Goal: Transaction & Acquisition: Purchase product/service

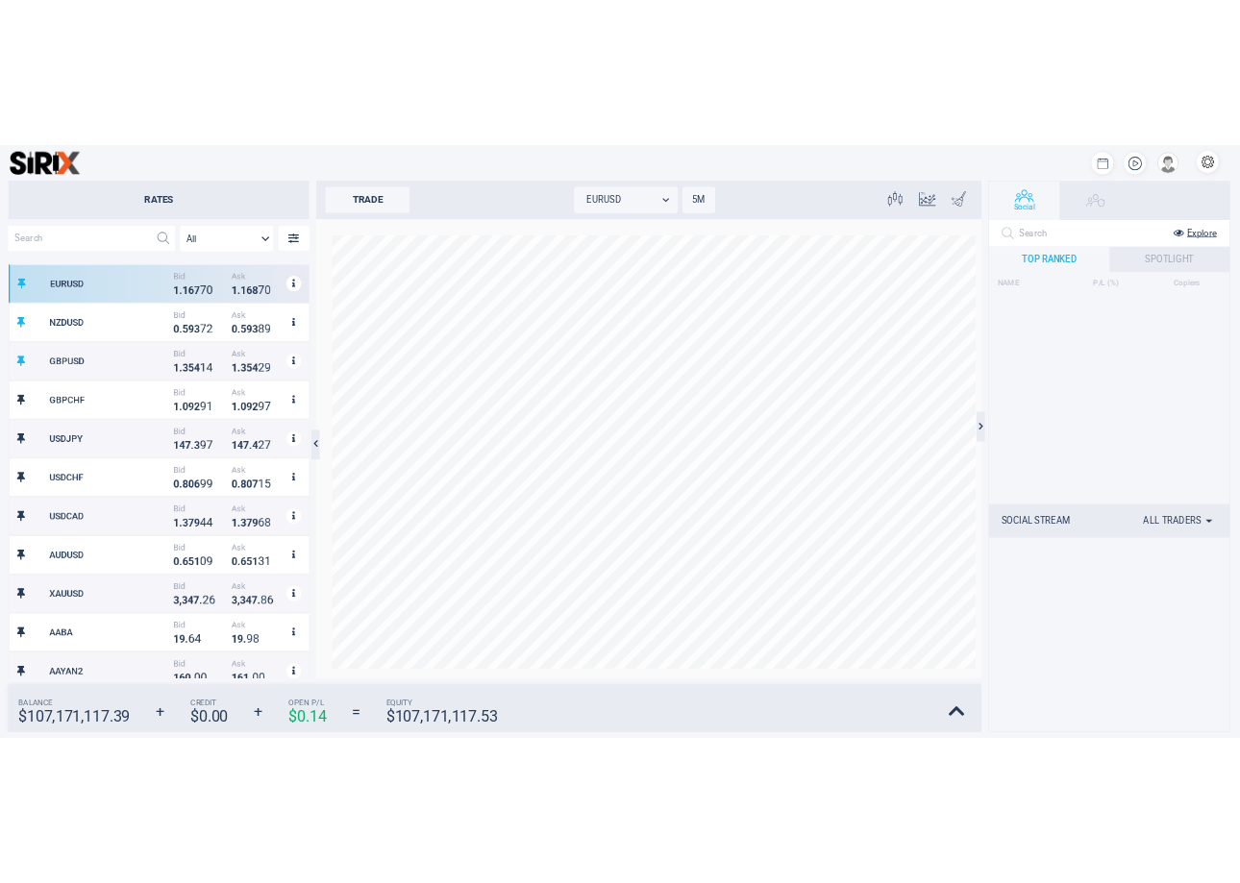
scroll to position [600, 431]
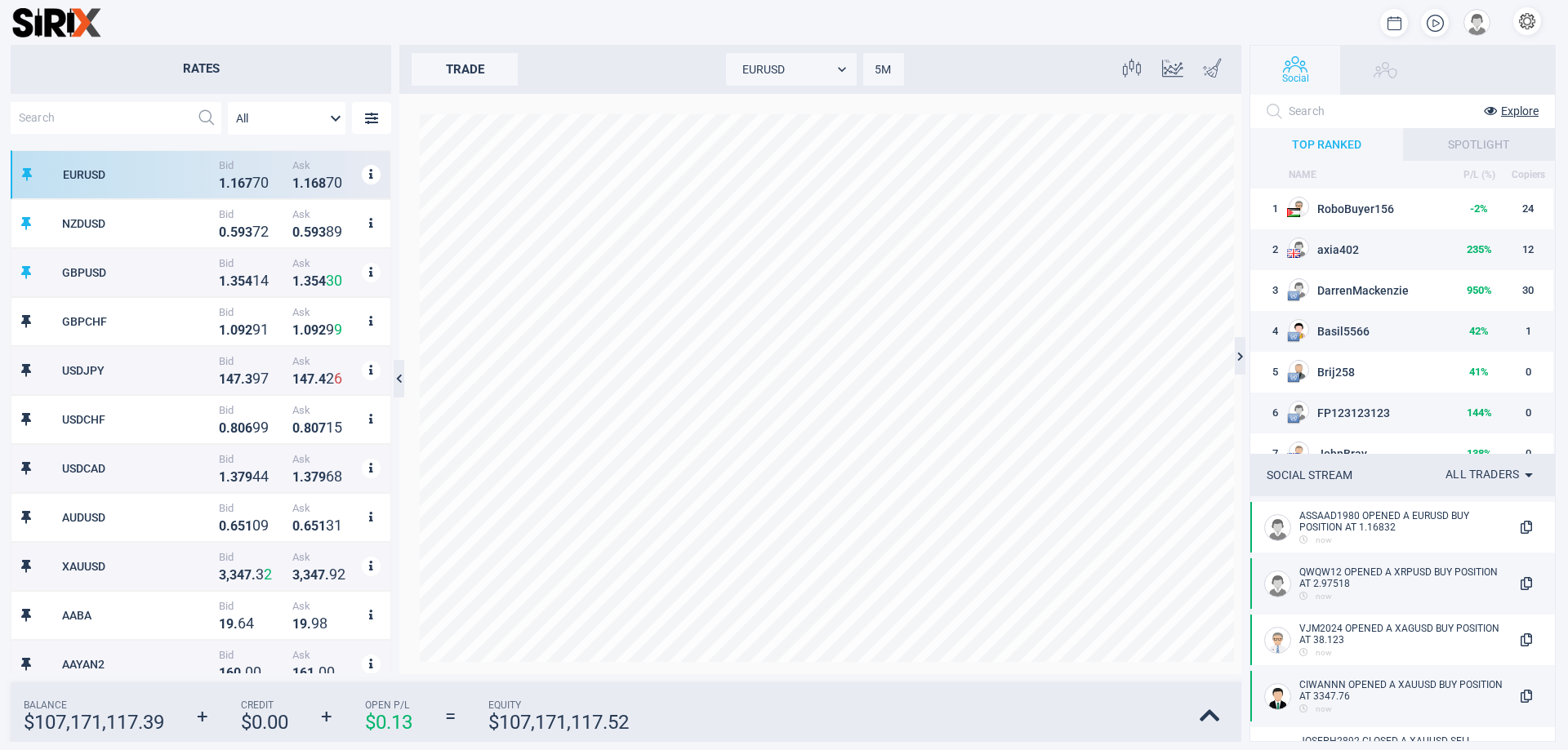
click at [1106, 11] on div at bounding box center [828, 23] width 1454 height 32
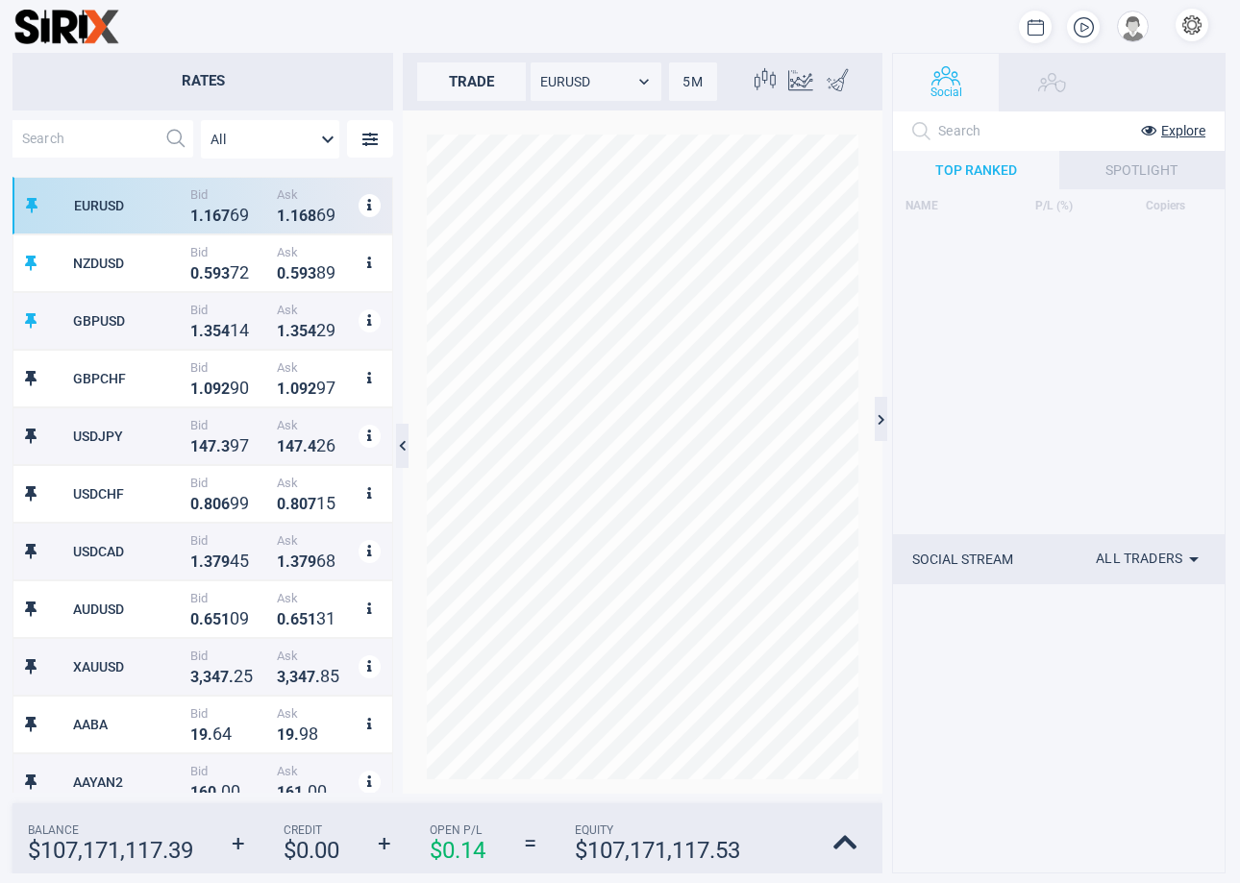
scroll to position [600, 363]
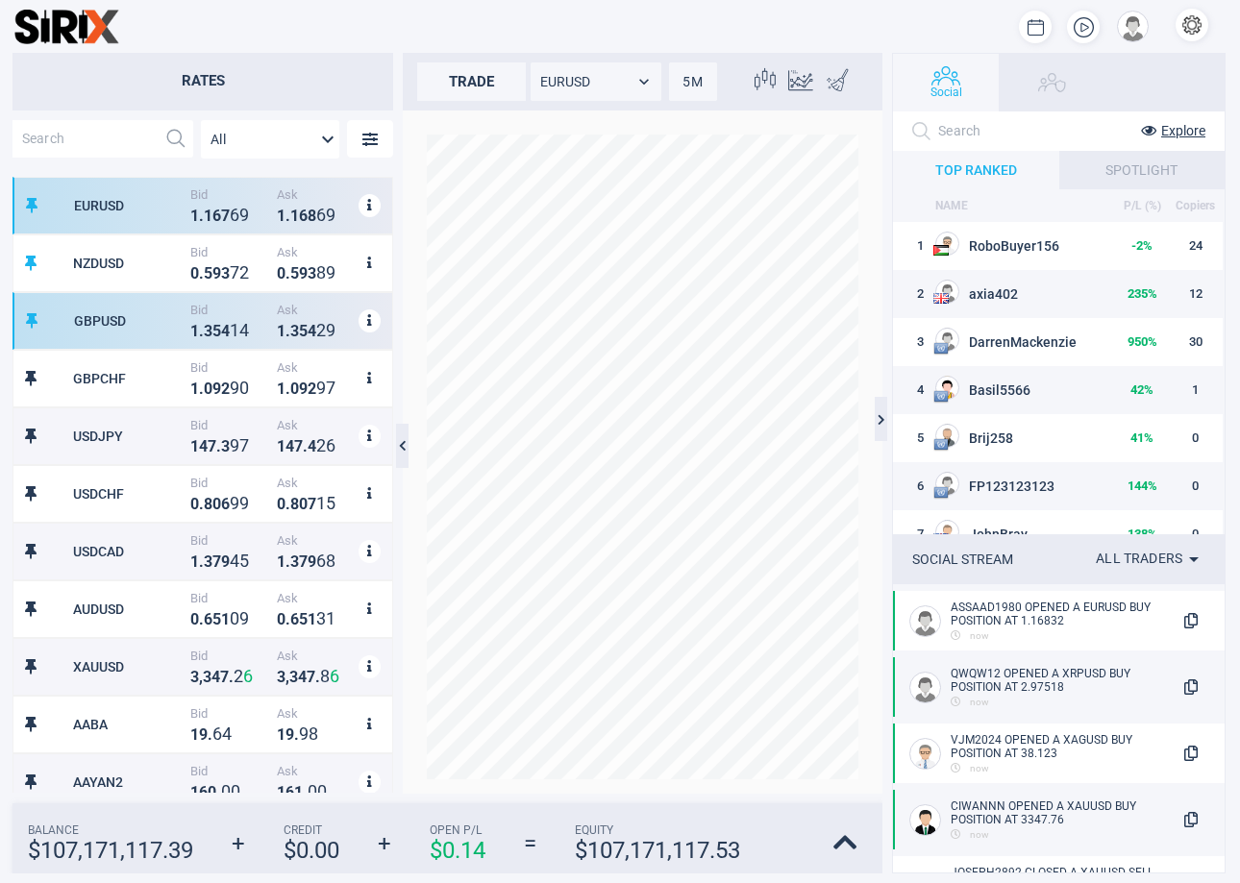
click at [211, 348] on div "GBPUSD Bid 1 . 3 5 4 1 4 Ask 1 . 3 5 4 2 9" at bounding box center [202, 321] width 381 height 58
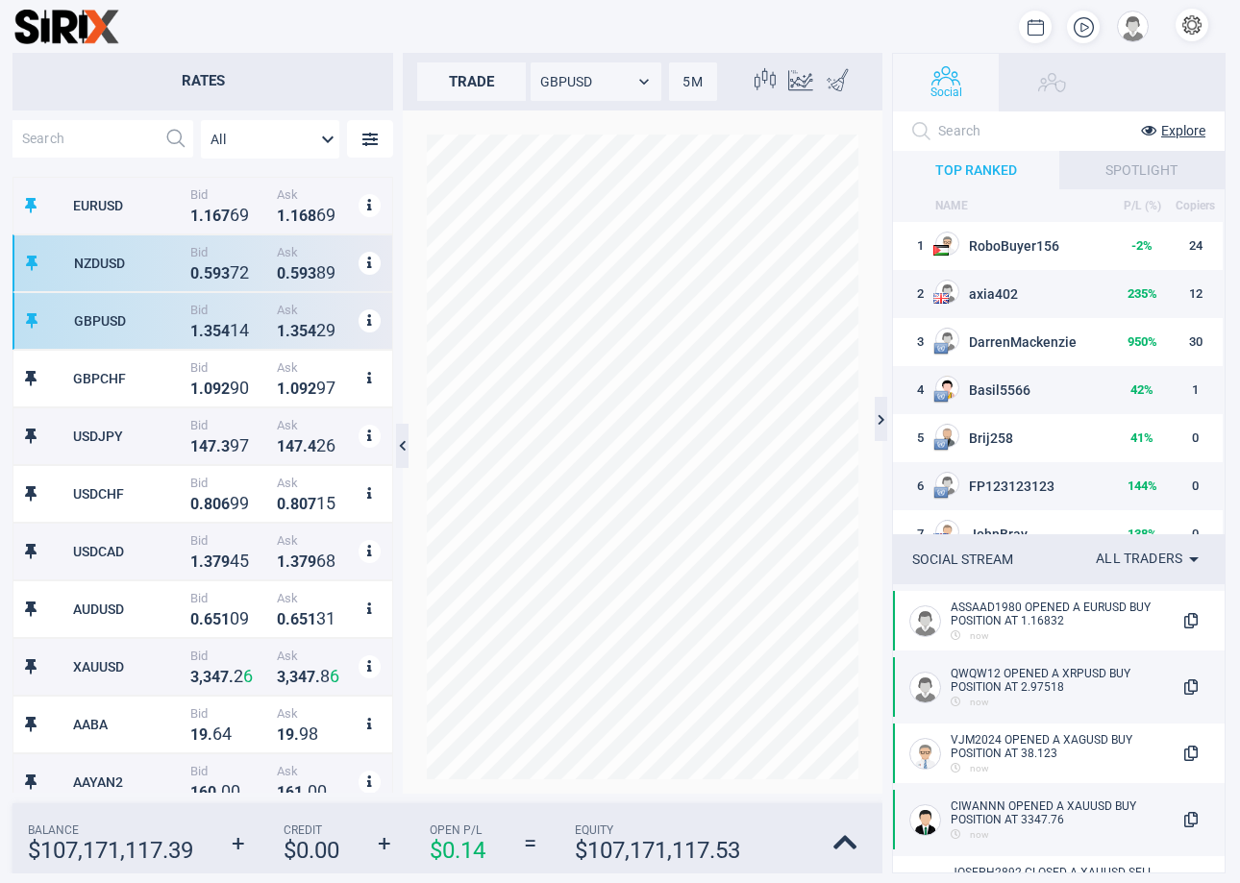
click at [208, 255] on span "Bid" at bounding box center [228, 252] width 77 height 14
type input "NZDUSD"
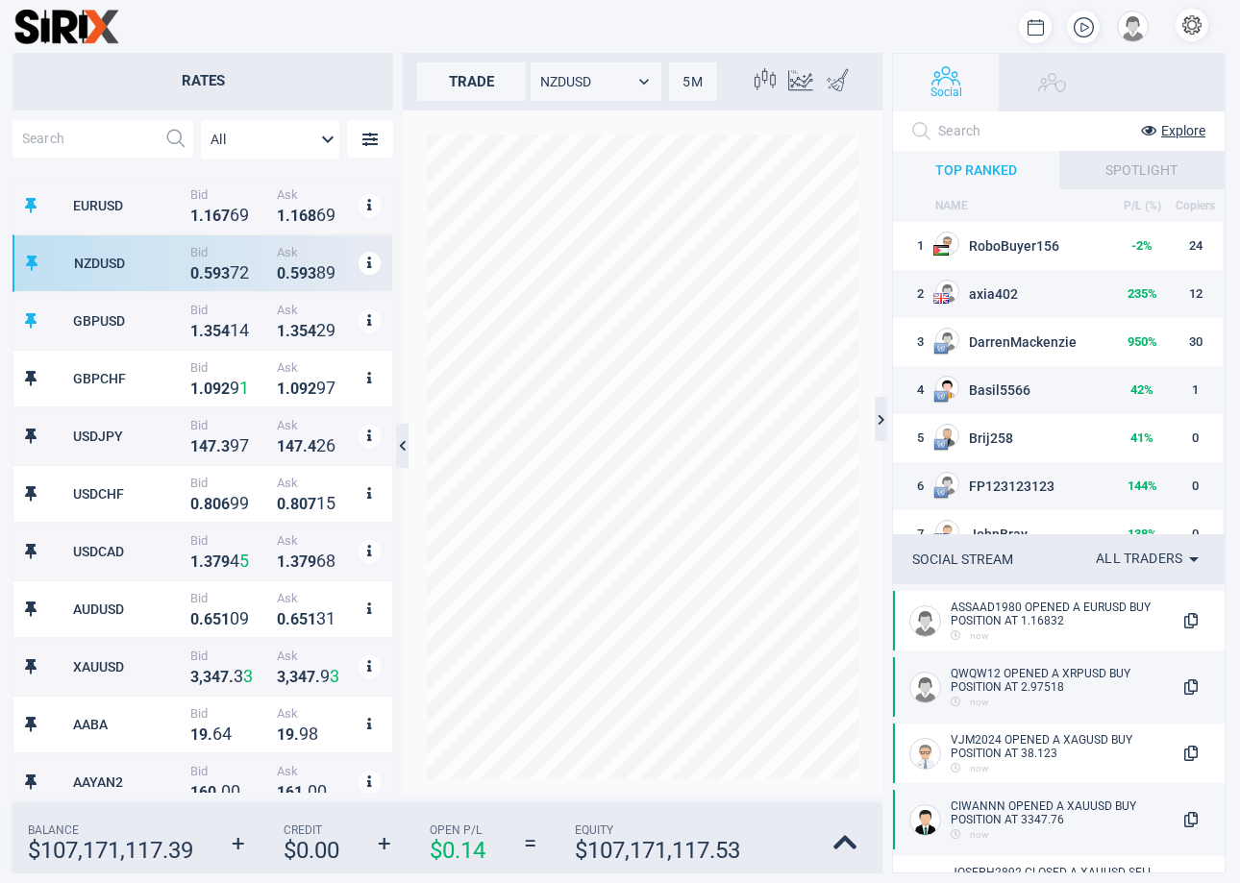
click at [609, 41] on div at bounding box center [672, 27] width 1107 height 38
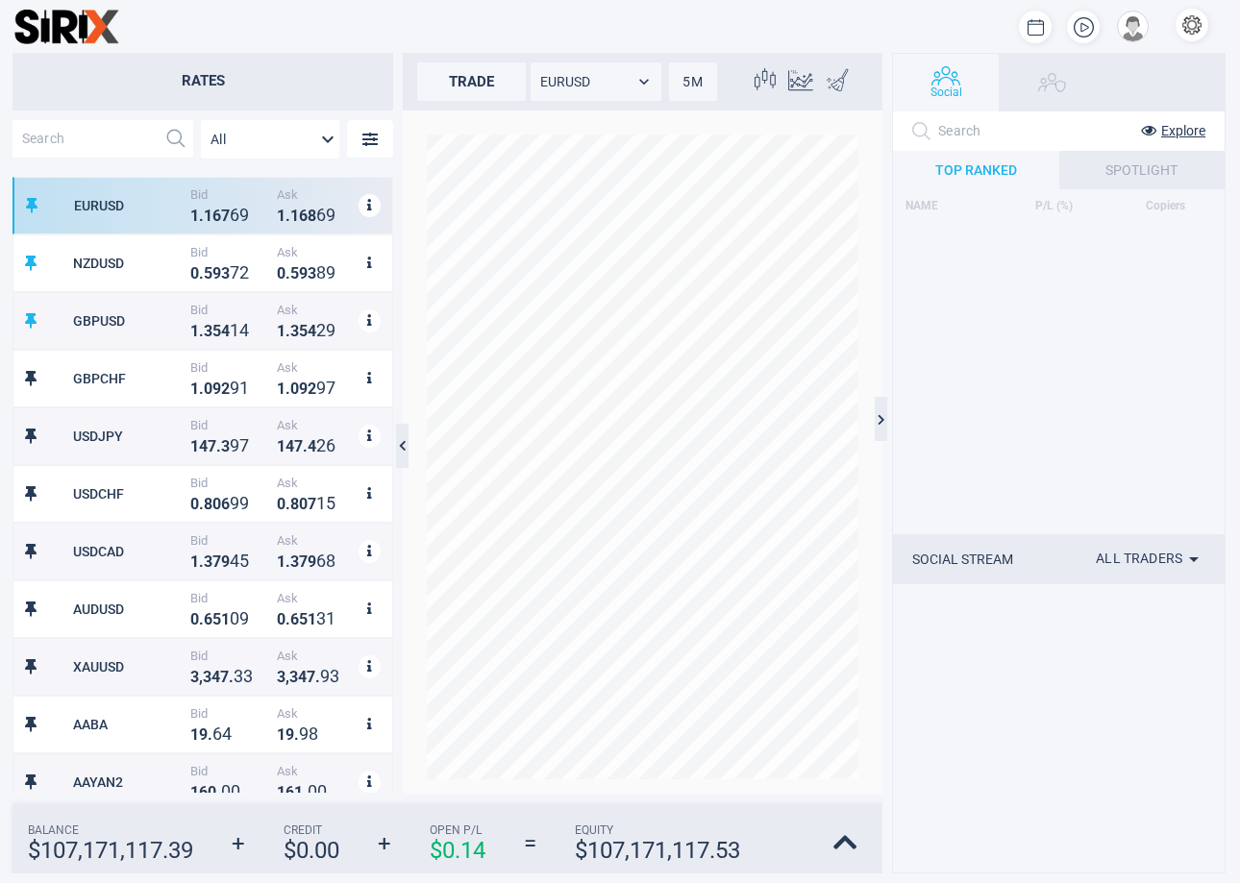
scroll to position [600, 363]
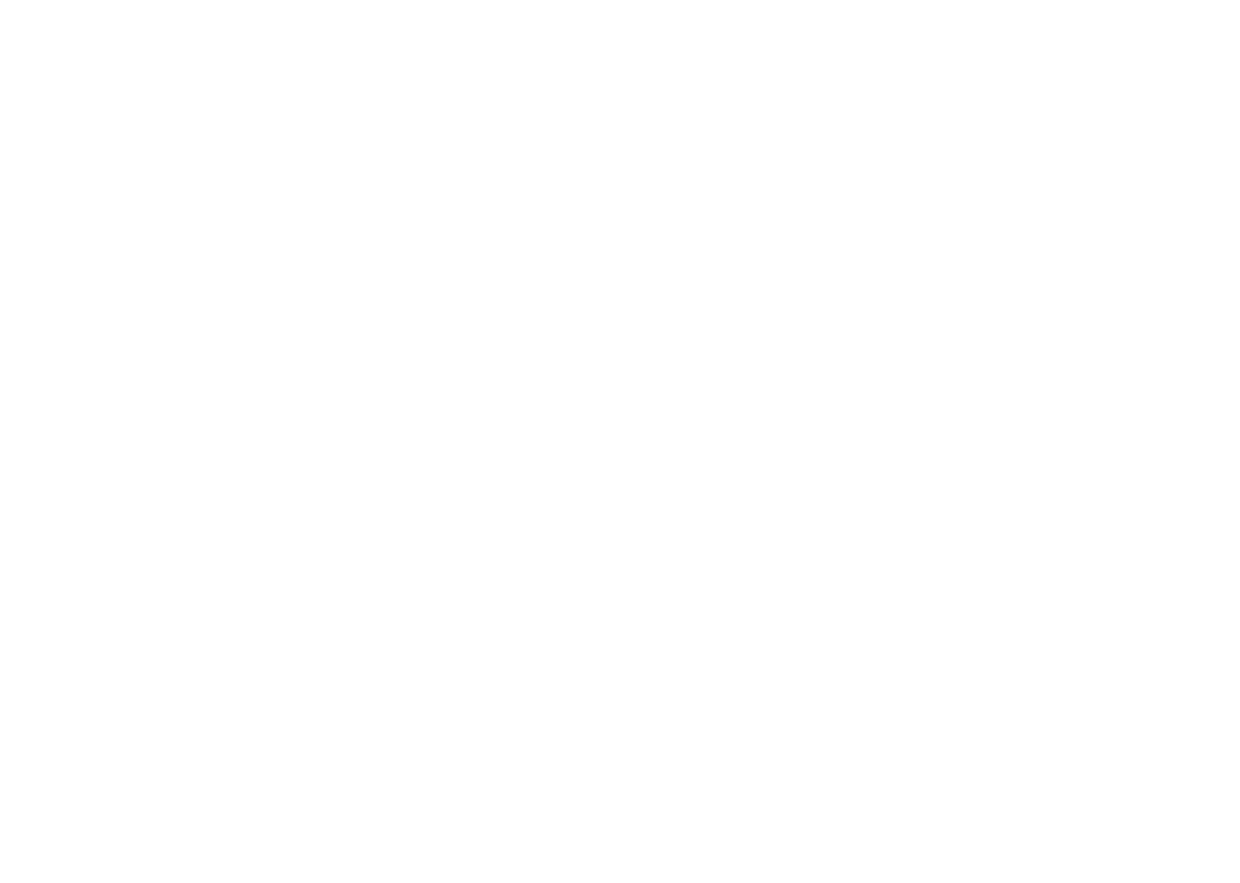
click at [617, 0] on html at bounding box center [620, 0] width 1240 height 0
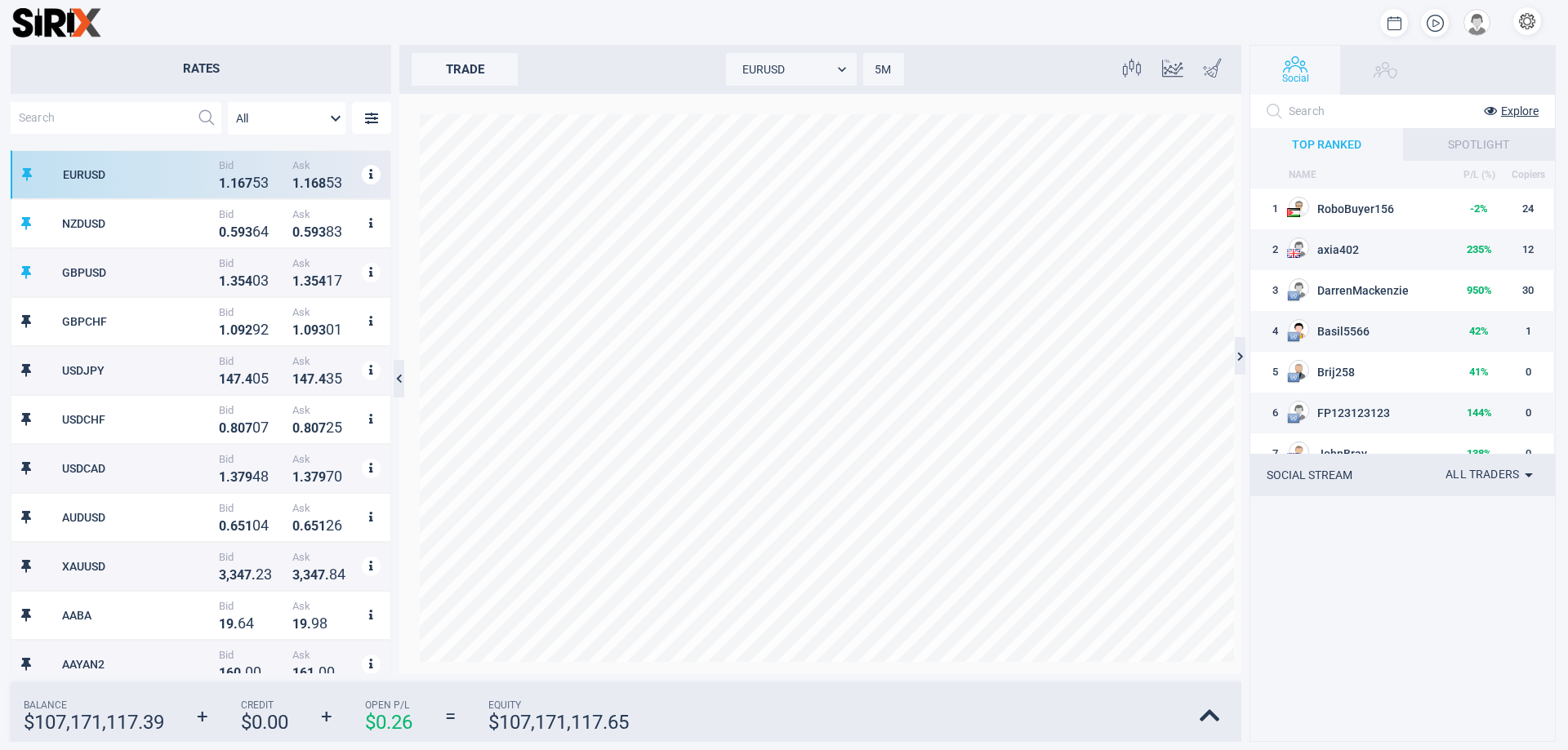
scroll to position [510, 366]
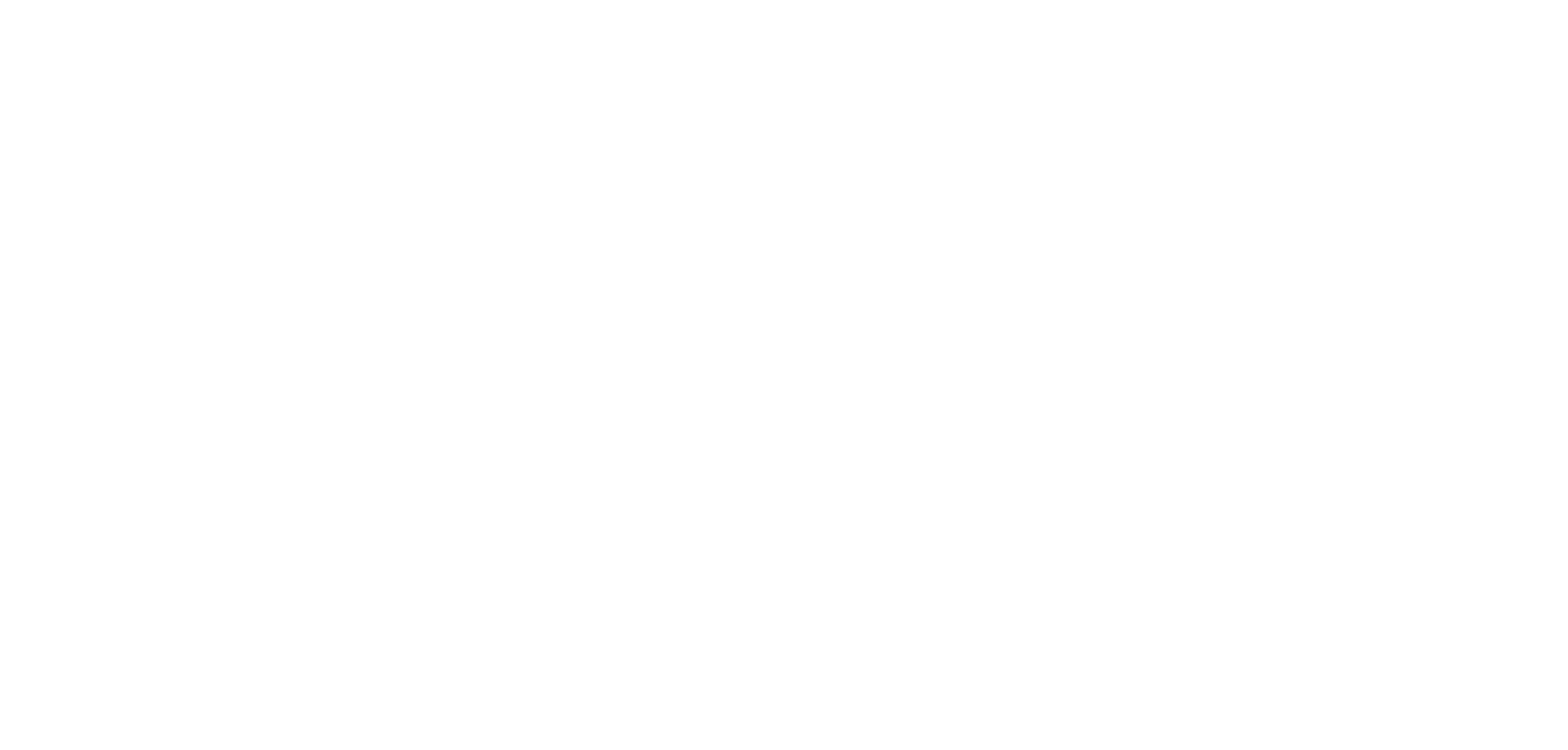
click at [1176, 0] on html at bounding box center [784, 0] width 1568 height 0
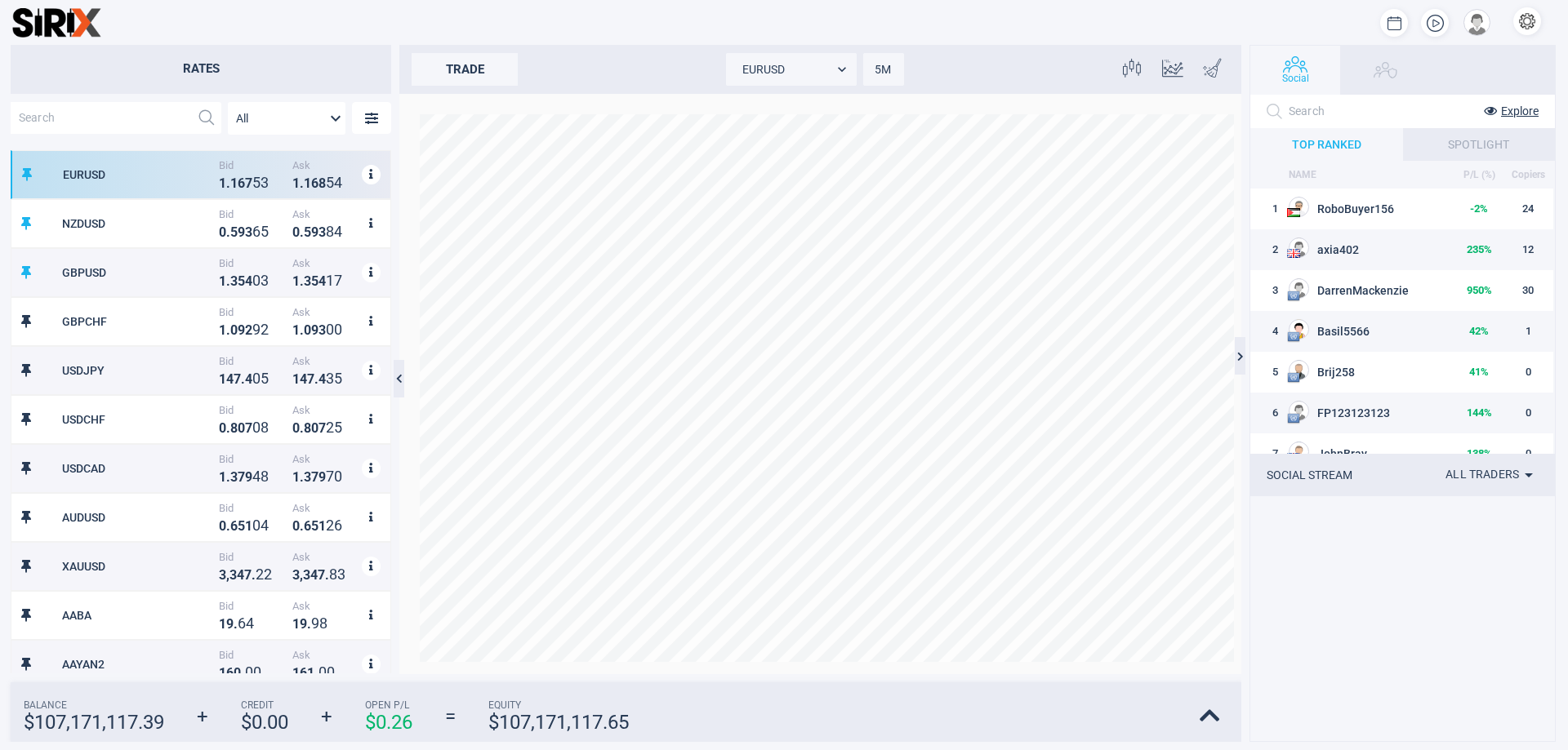
scroll to position [510, 366]
click at [457, 90] on div "trade EURUSD EURUSD 5M 5 Candlesticks candles" at bounding box center [826, 70] width 855 height 49
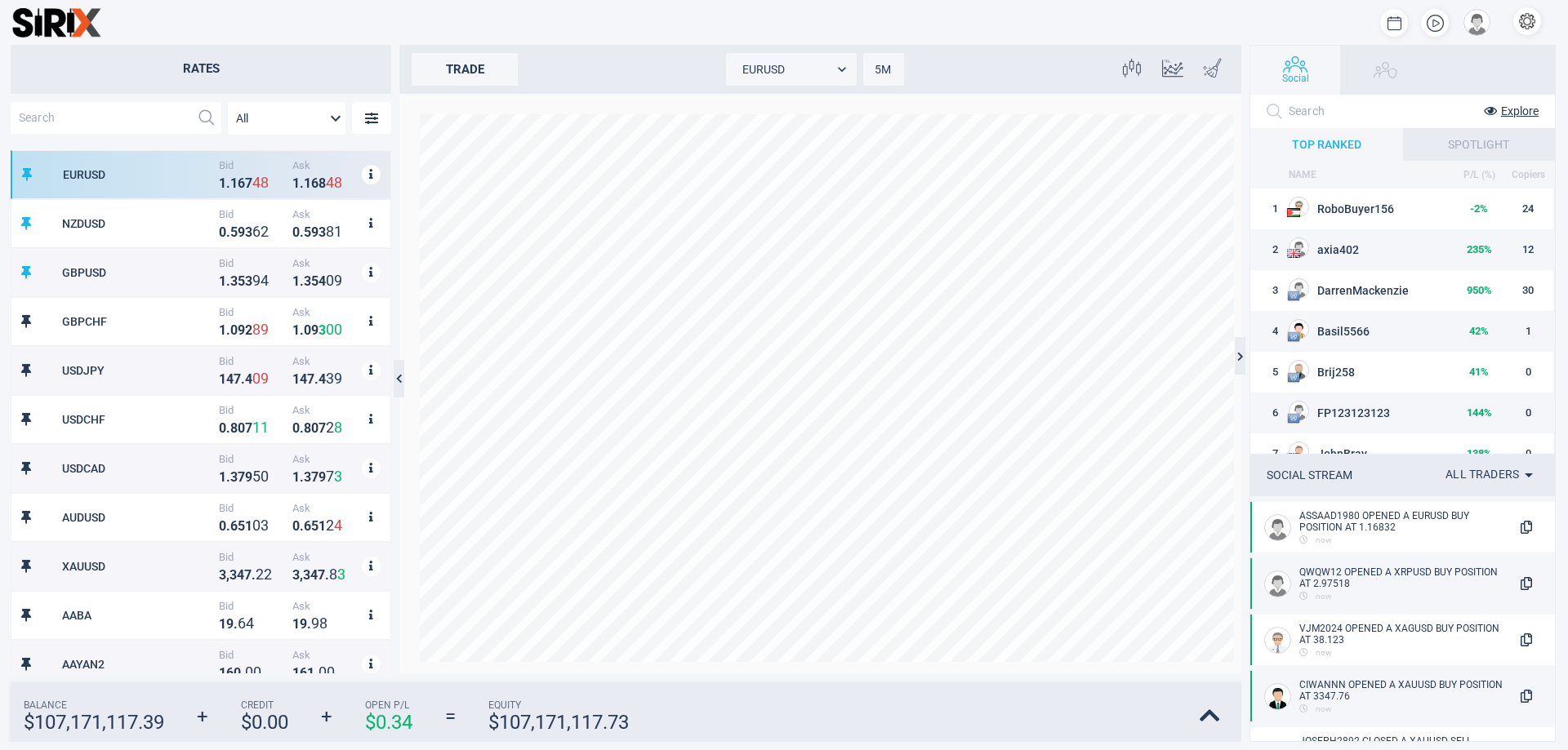
click at [476, 64] on div "trade" at bounding box center [465, 69] width 106 height 32
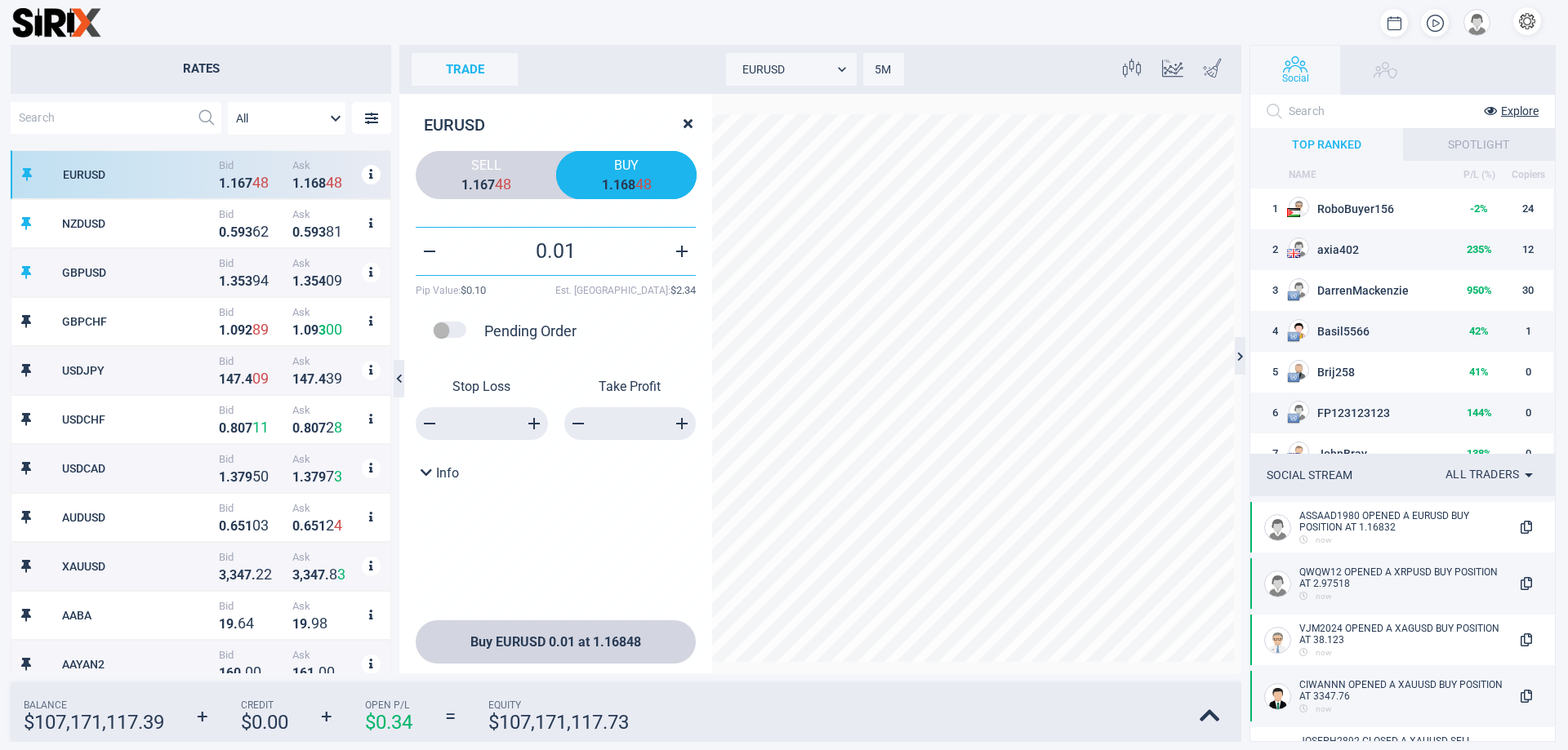
click at [599, 166] on span "Buy" at bounding box center [626, 166] width 116 height 15
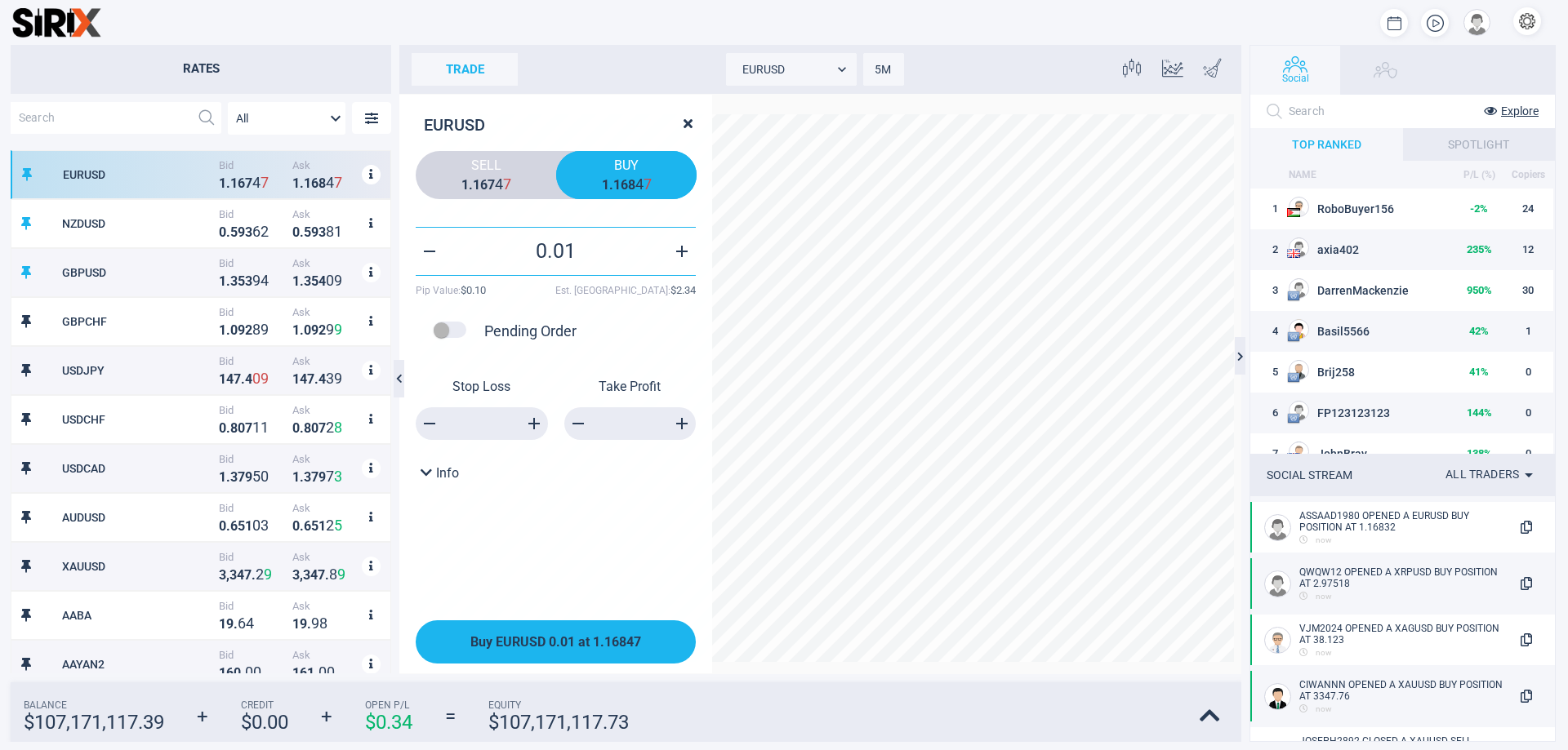
click at [560, 640] on span "Buy EURUSD 0.01 at 1.16847" at bounding box center [556, 642] width 171 height 15
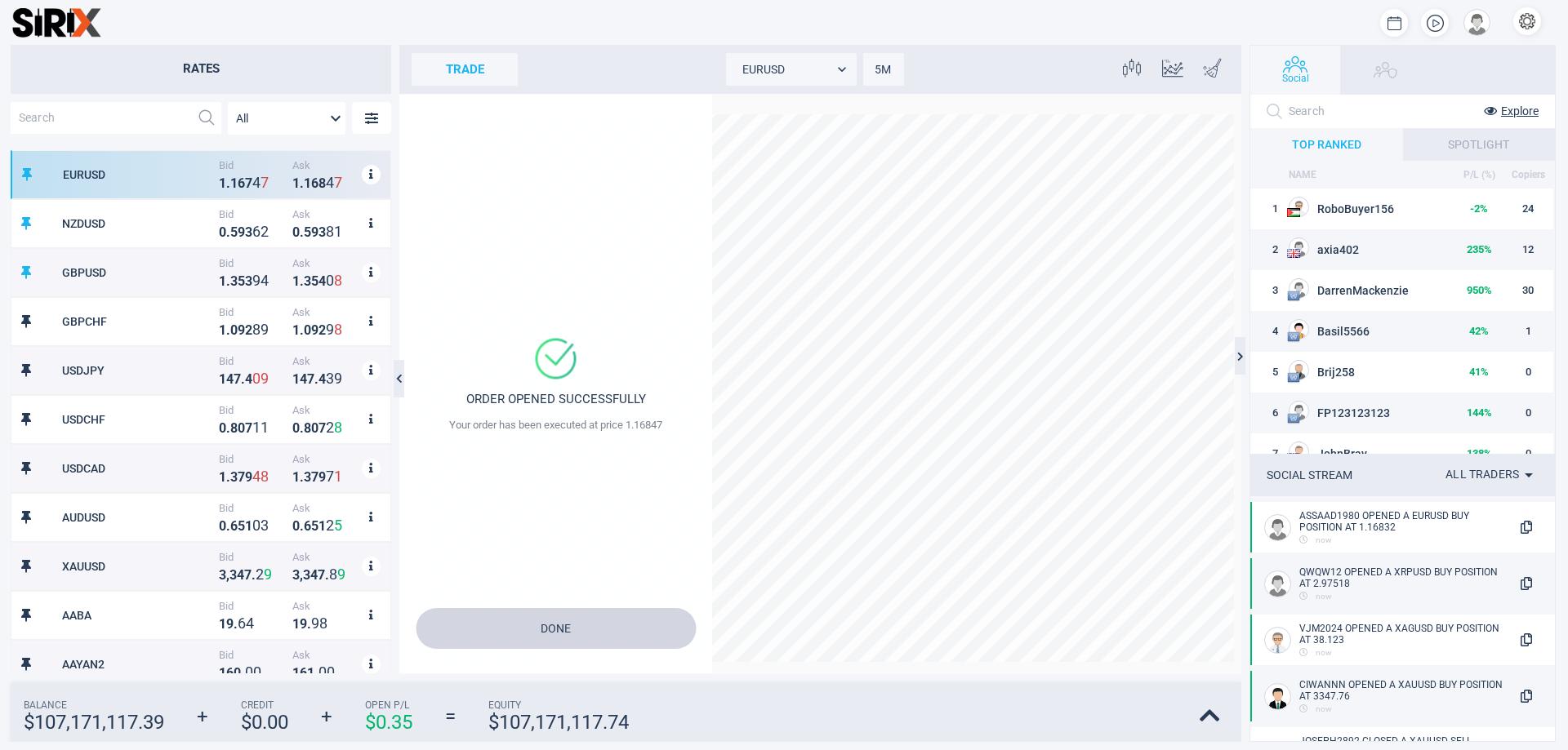
click at [561, 708] on span "Equity" at bounding box center [558, 705] width 140 height 11
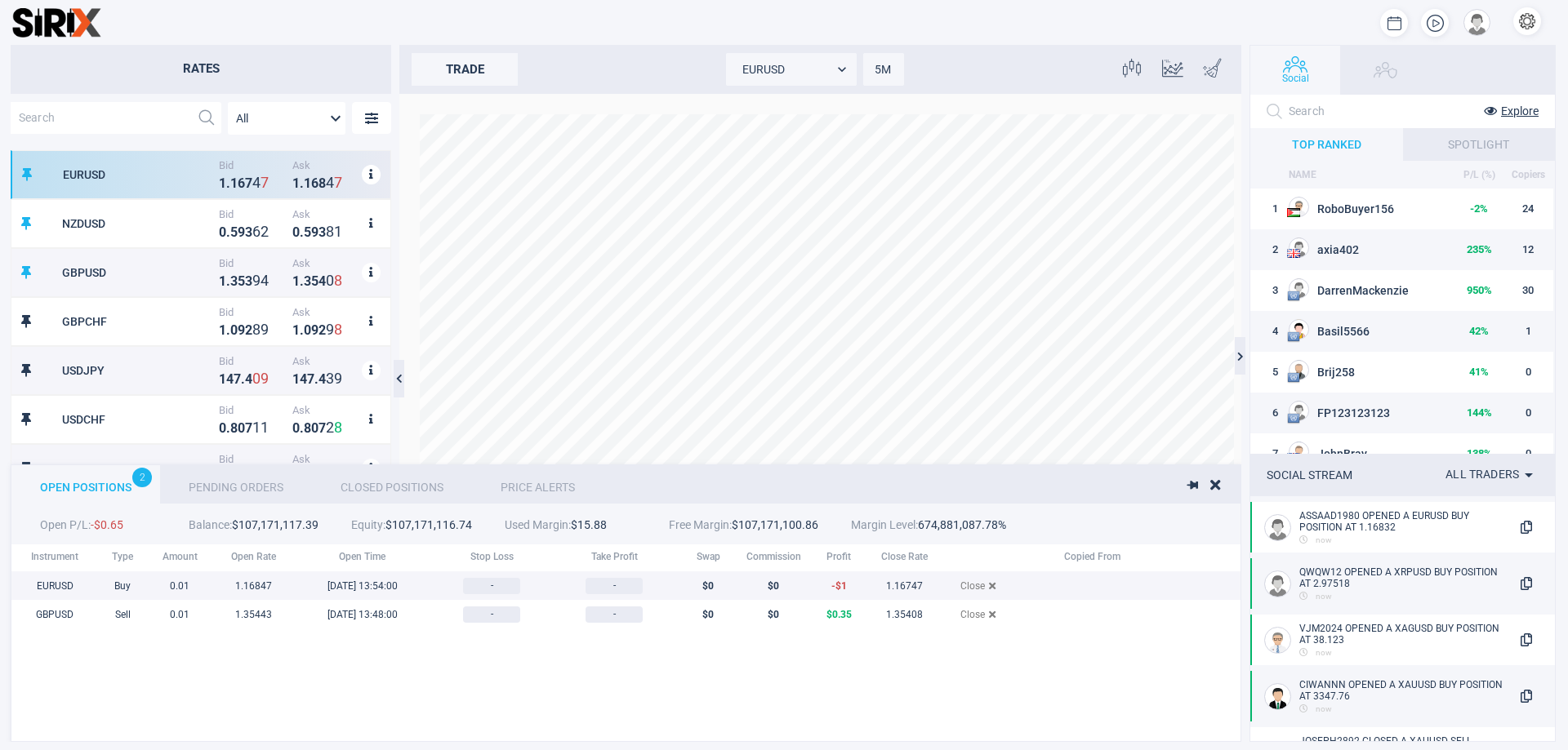
scroll to position [168, 1292]
click at [991, 593] on div "EURUSD Buy 0.01 1.16847 18/08/2025 13:54:00 - - $ 0 $ 0 - $ 1 1.16747 Close" at bounding box center [664, 586] width 1306 height 29
click at [990, 586] on icon "grid" at bounding box center [992, 586] width 7 height 10
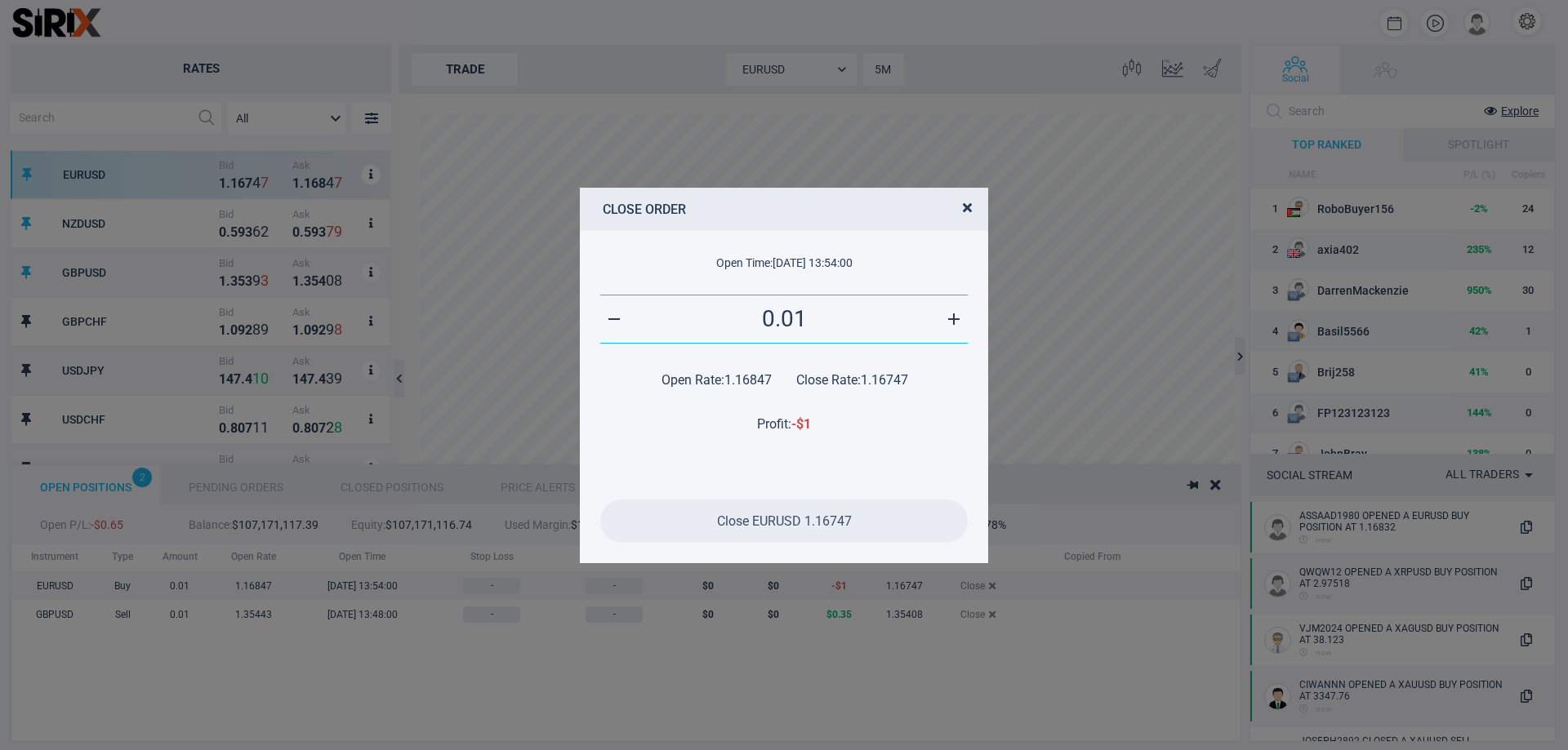
click at [833, 505] on button "Close EURUSD 1.16747" at bounding box center [784, 521] width 368 height 43
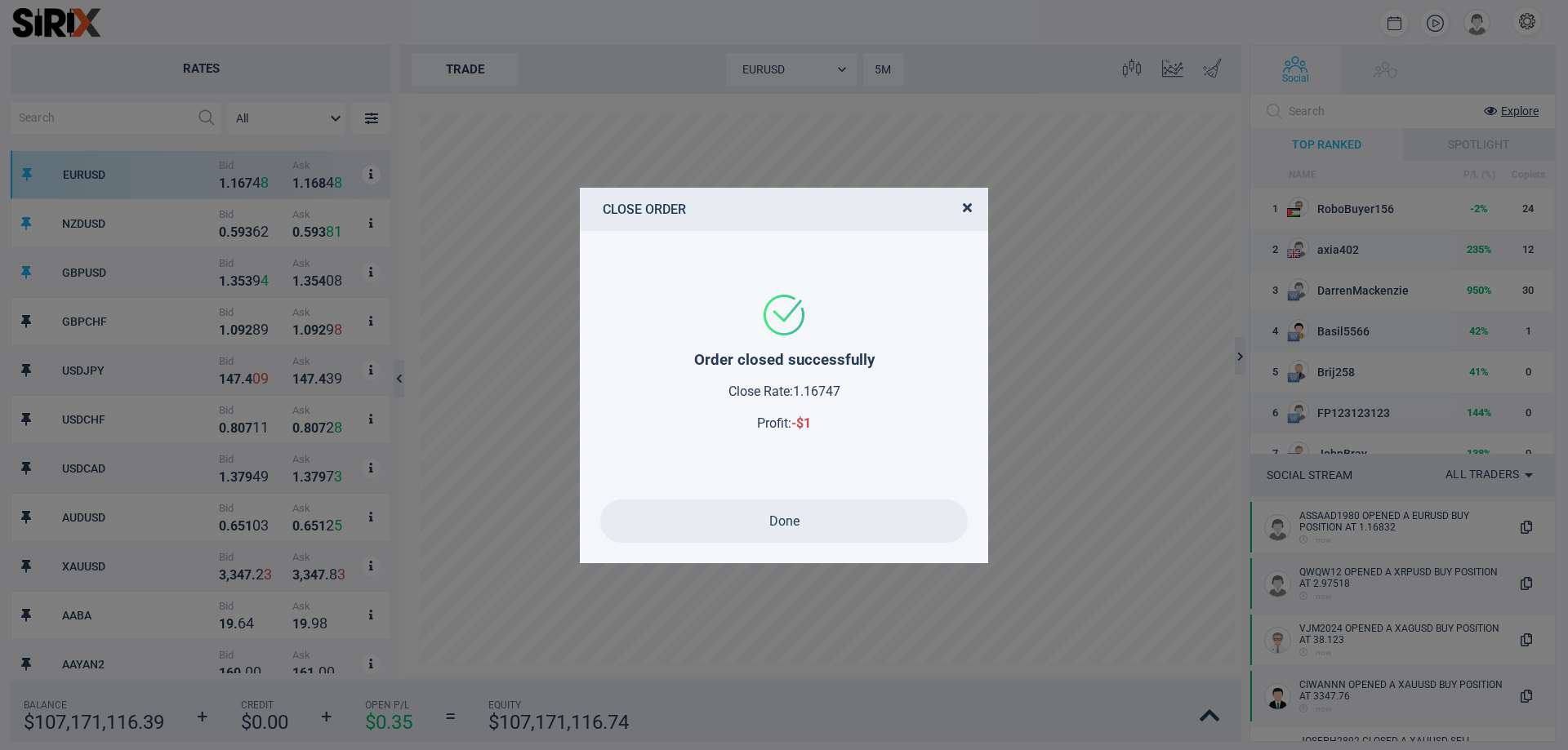
drag, startPoint x: 711, startPoint y: 561, endPoint x: 715, endPoint y: 551, distance: 10.8
click at [713, 556] on div "Order closed successfully Close Rate : 1.16747 Profit : - $ 1 Done" at bounding box center [784, 397] width 409 height 332
drag, startPoint x: 729, startPoint y: 524, endPoint x: 720, endPoint y: 521, distance: 9.5
click at [729, 523] on button "Done" at bounding box center [784, 521] width 368 height 43
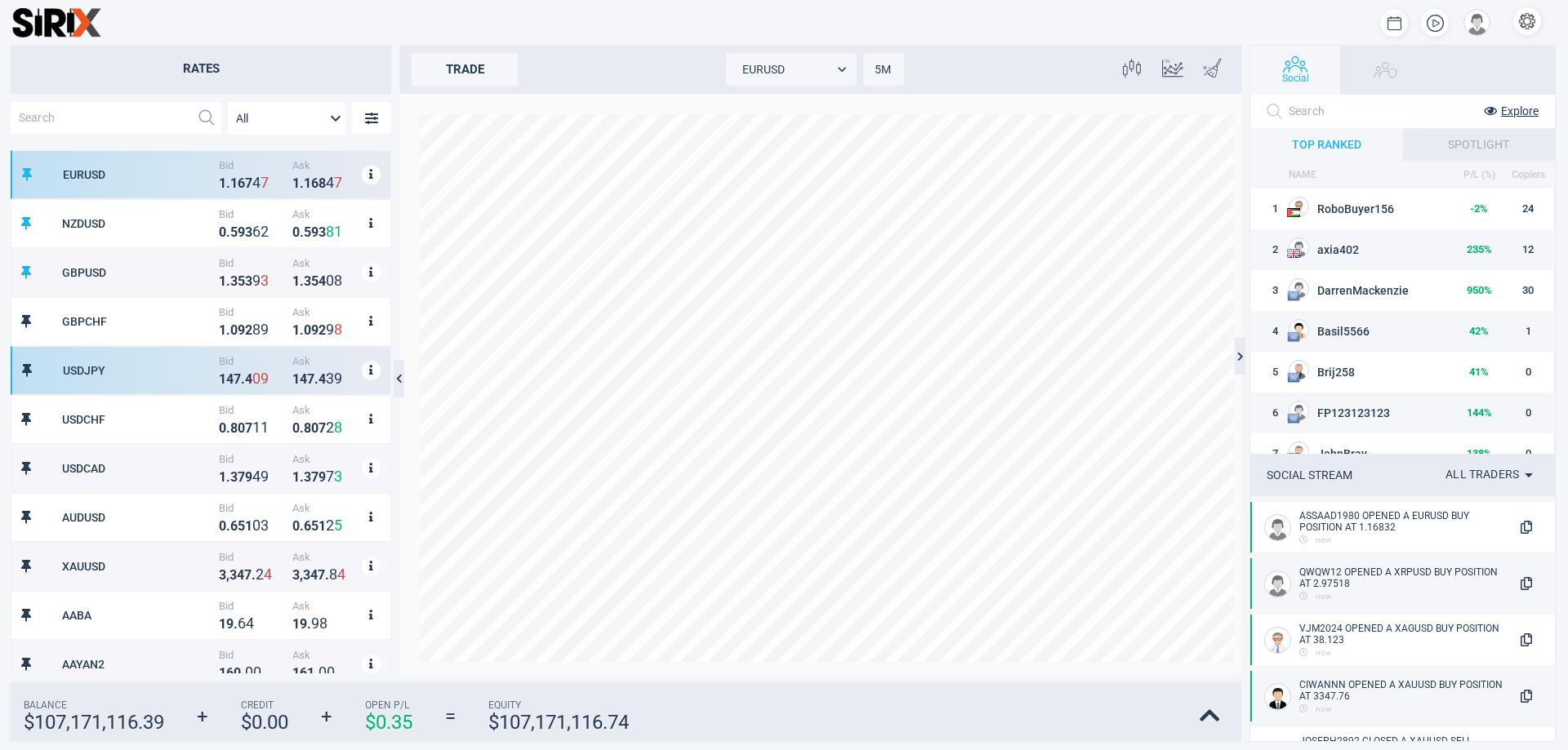
click at [71, 374] on div "USDJPY" at bounding box center [138, 370] width 152 height 13
type input "USDJPY"
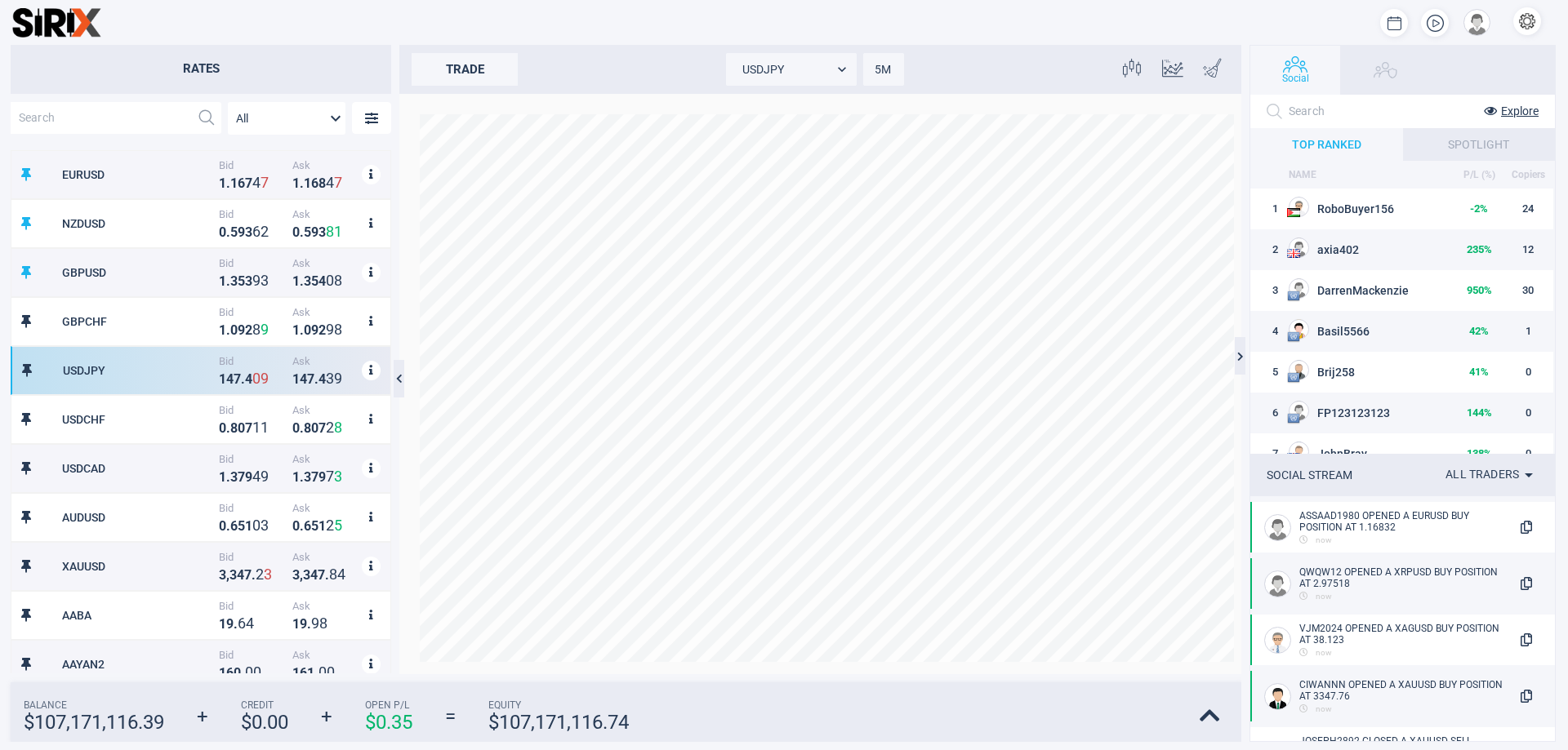
click at [431, 68] on div "trade" at bounding box center [465, 69] width 106 height 32
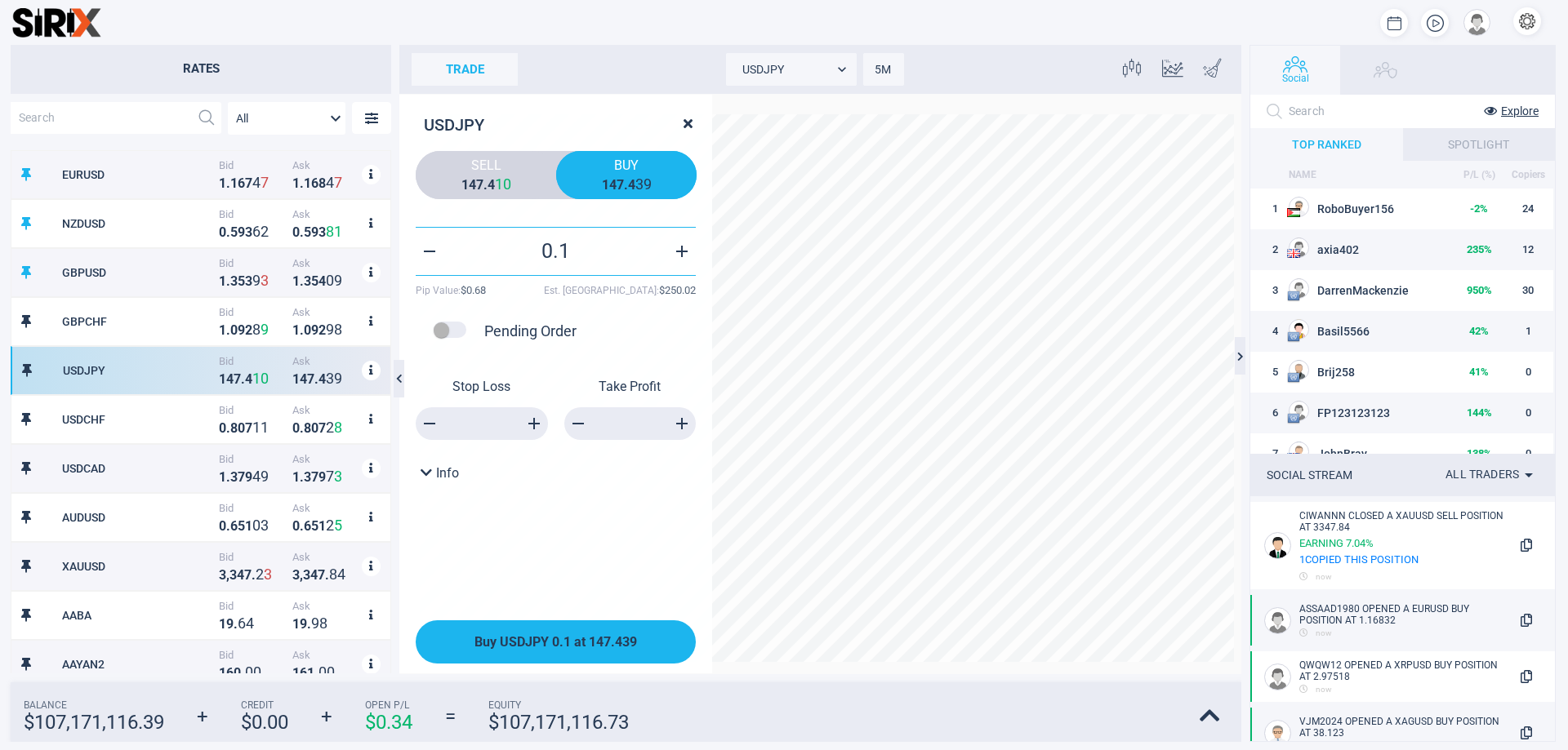
click at [543, 660] on button "Buy USDJPY 0.1 at 147.439" at bounding box center [556, 642] width 280 height 43
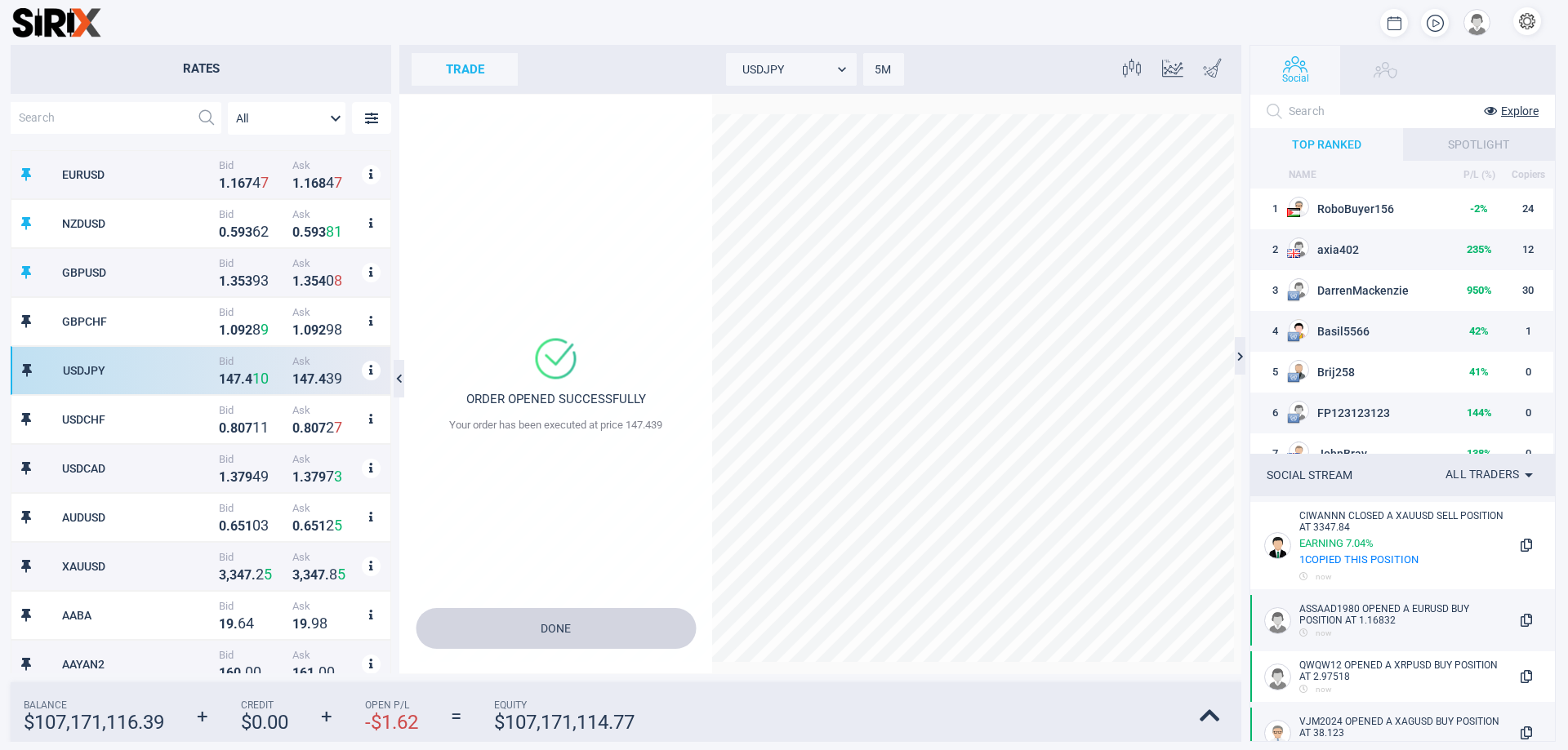
click at [552, 630] on button "Done" at bounding box center [556, 629] width 280 height 41
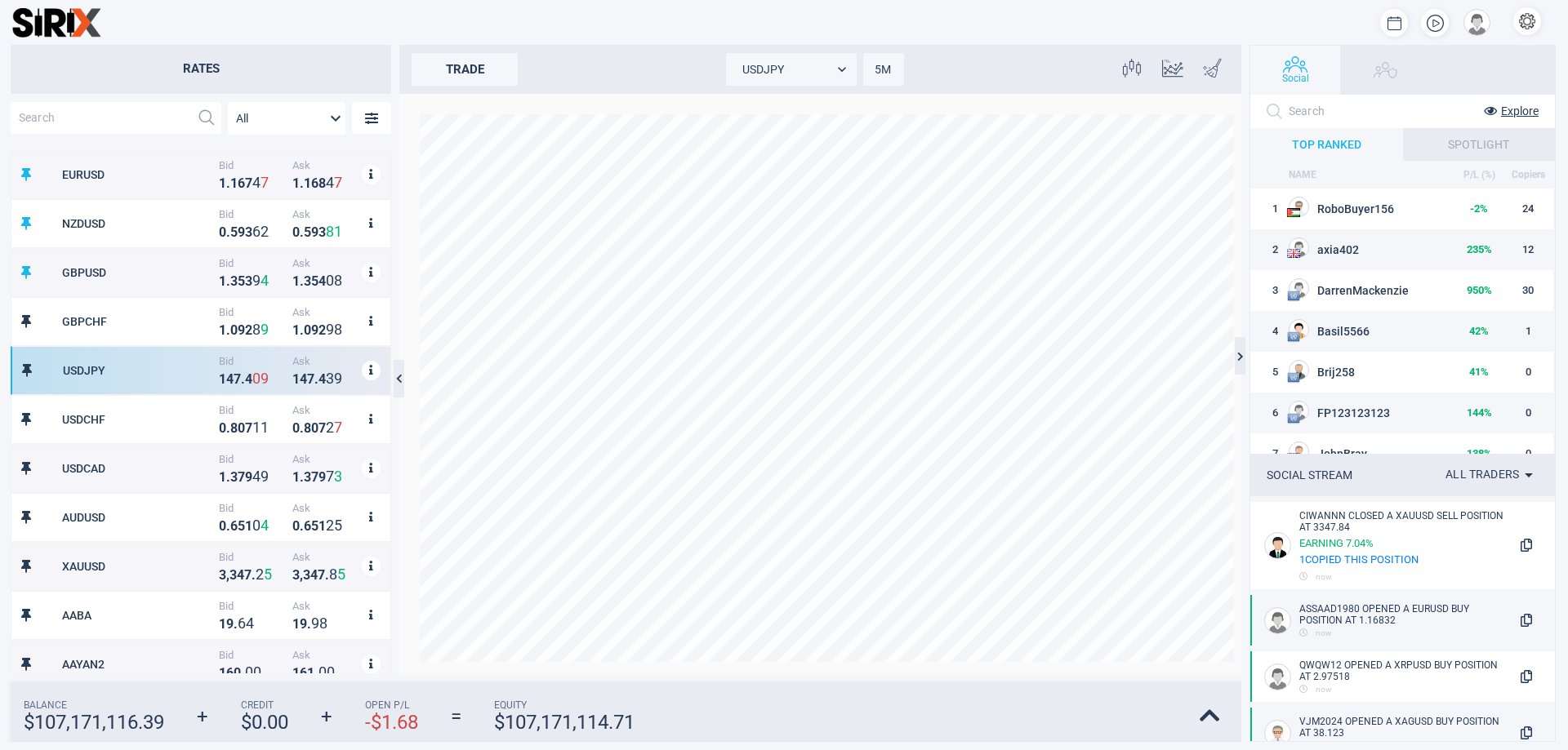
click at [618, 722] on strong "$ 107,171,114.71" at bounding box center [564, 722] width 140 height 23
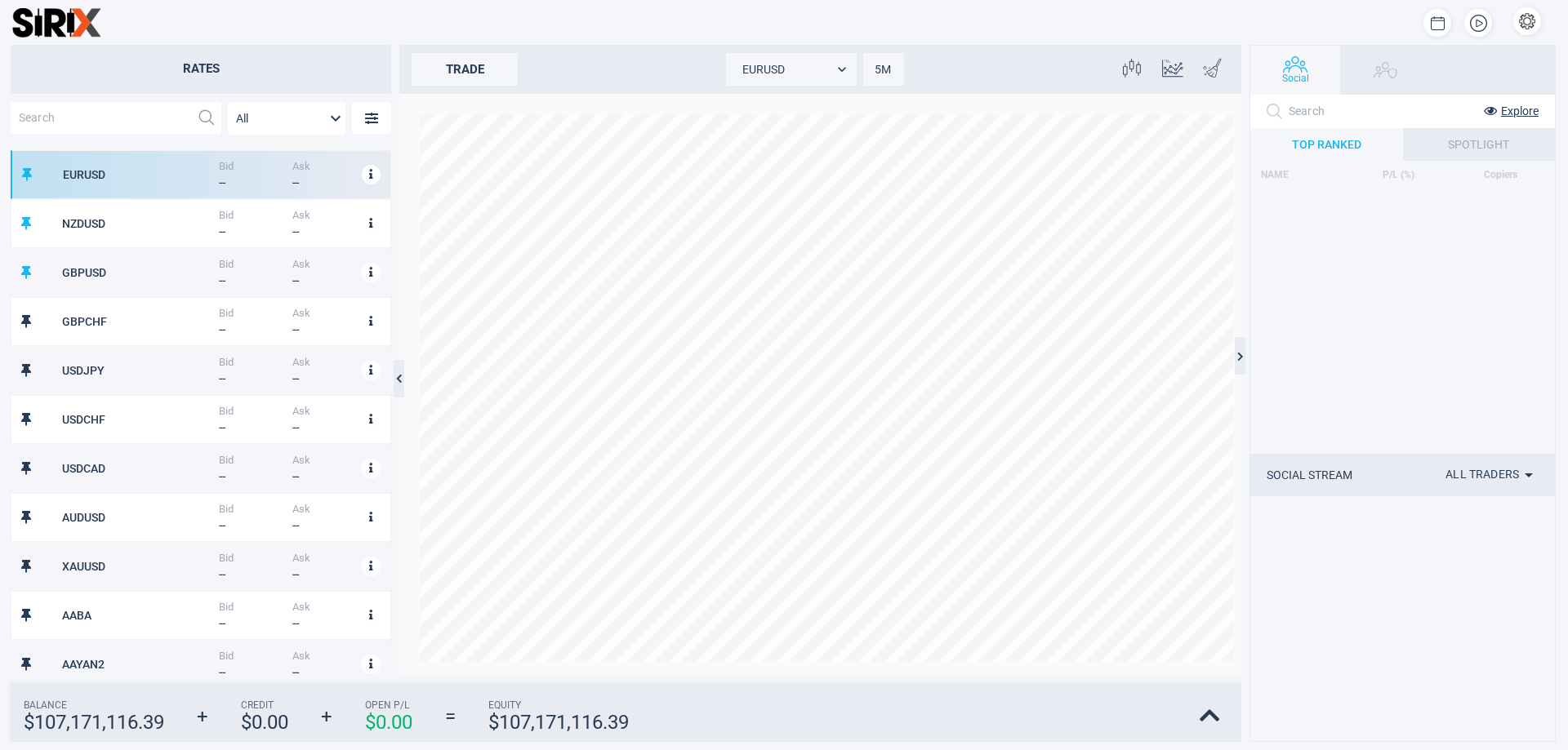
scroll to position [510, 366]
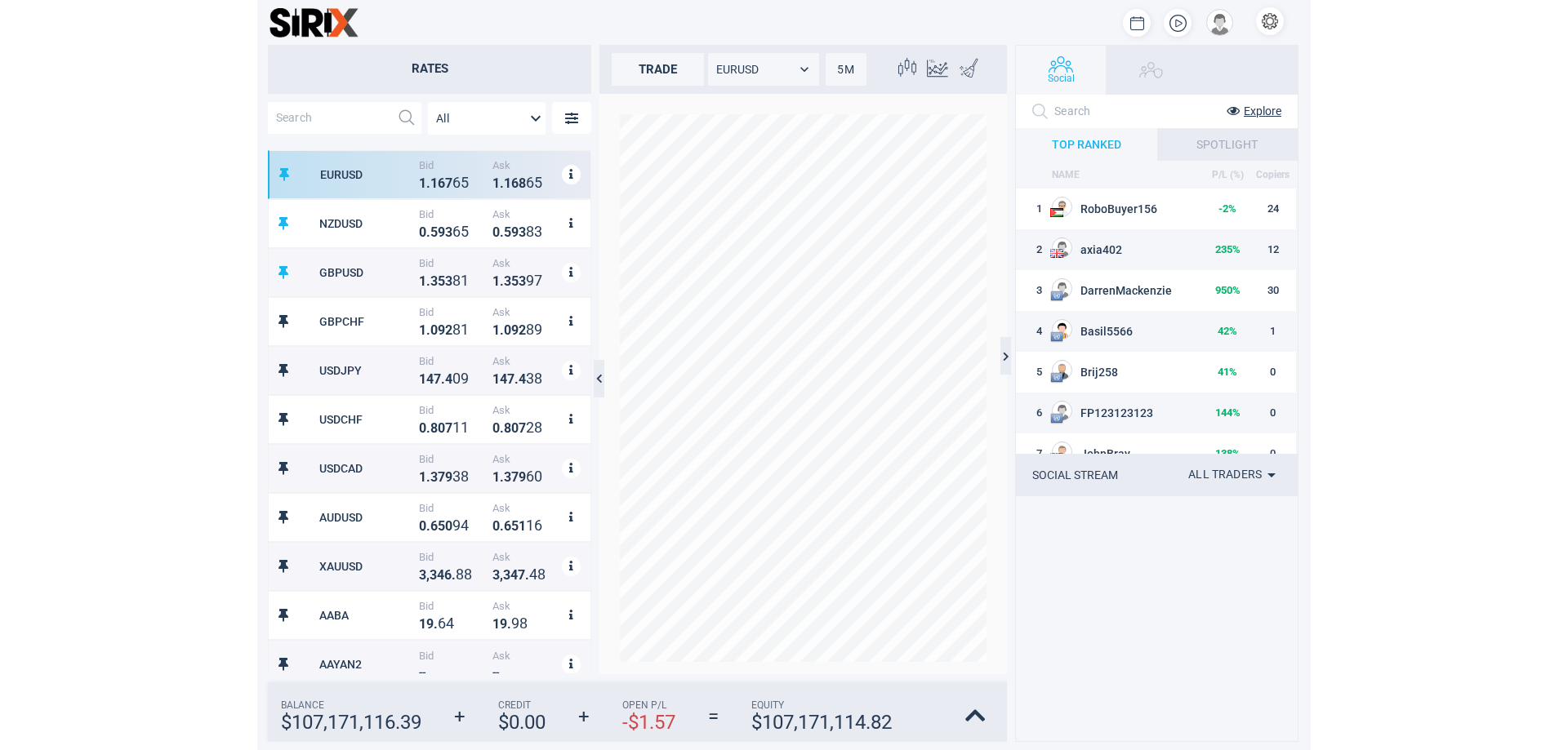
scroll to position [510, 308]
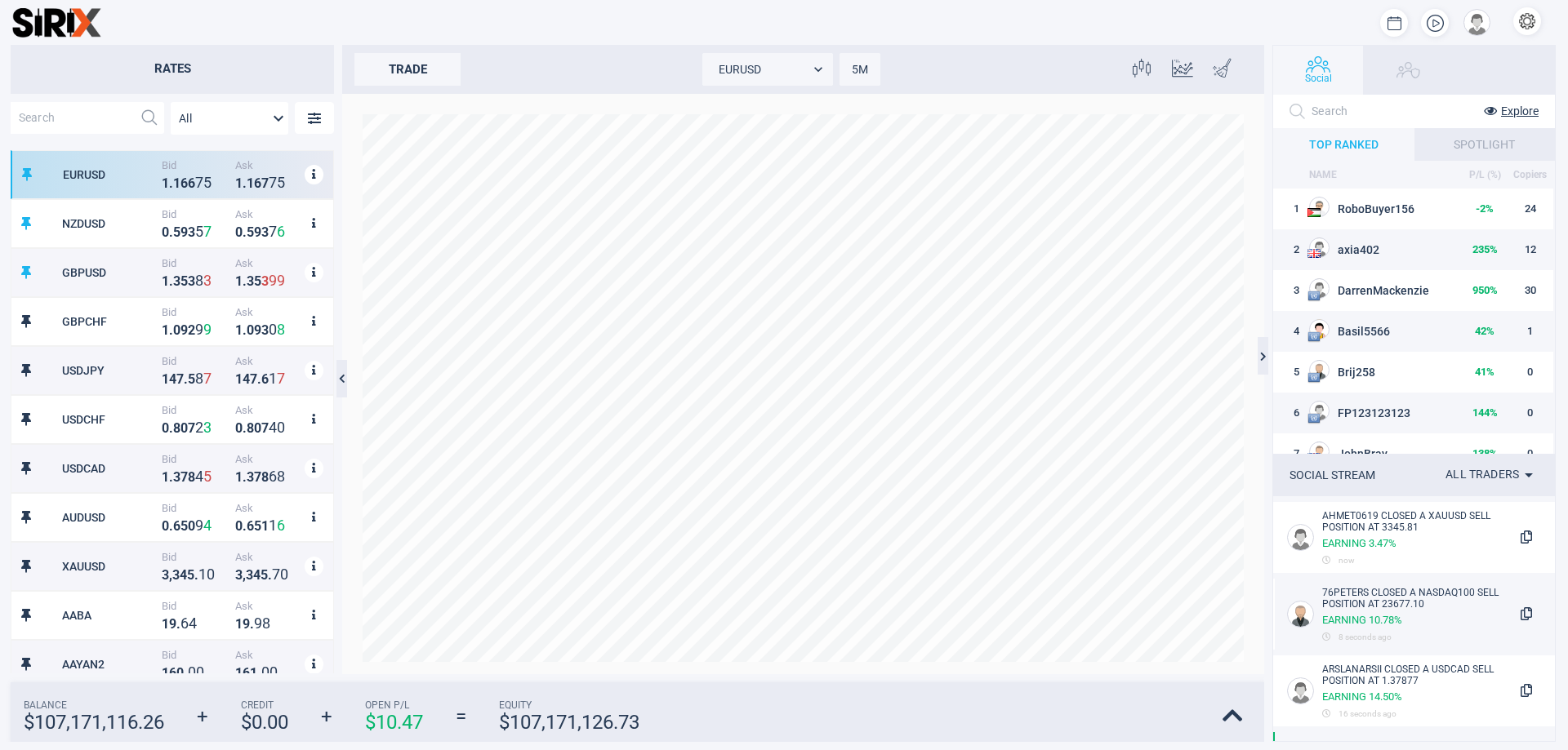
click at [921, 44] on header at bounding box center [784, 22] width 1568 height 45
click at [565, 725] on strong "$ 107,171,126.73" at bounding box center [568, 722] width 140 height 23
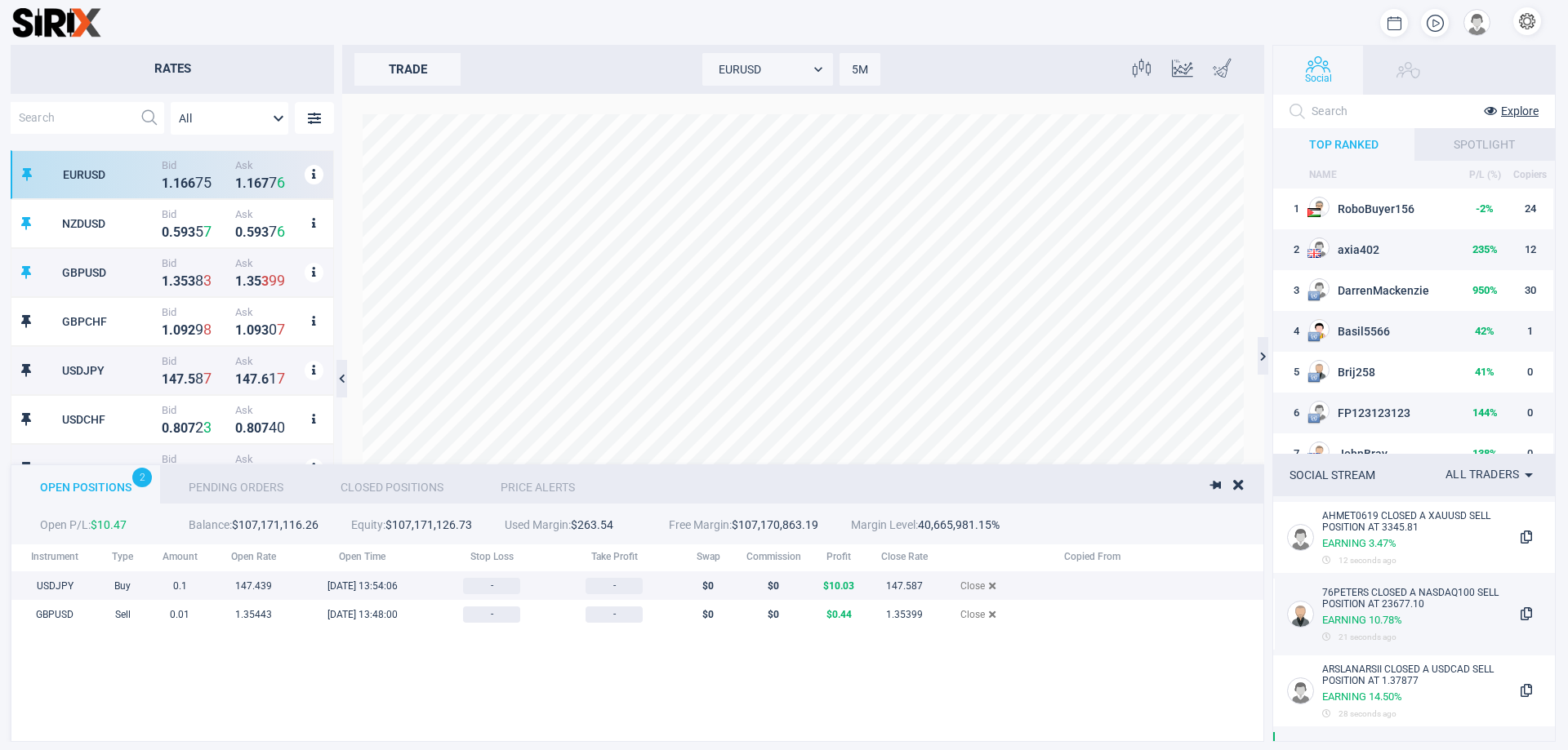
scroll to position [168, 1292]
